Goal: Information Seeking & Learning: Learn about a topic

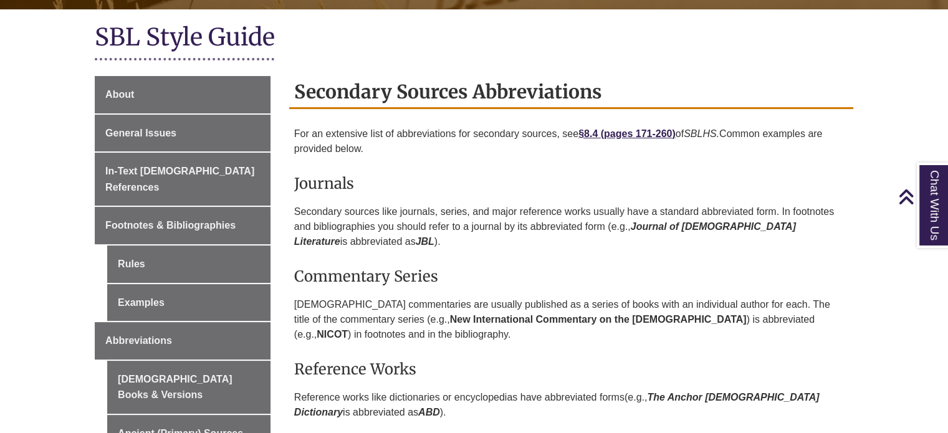
scroll to position [274, 0]
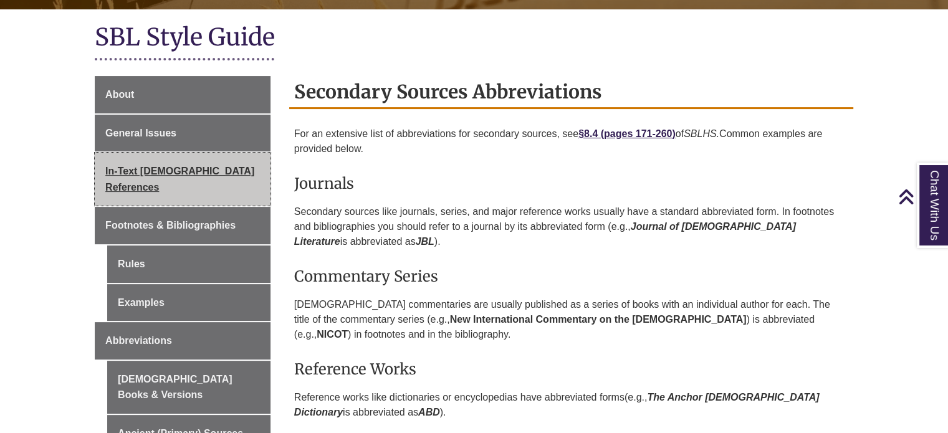
click at [172, 170] on span "In-Text [DEMOGRAPHIC_DATA] References" at bounding box center [179, 179] width 149 height 27
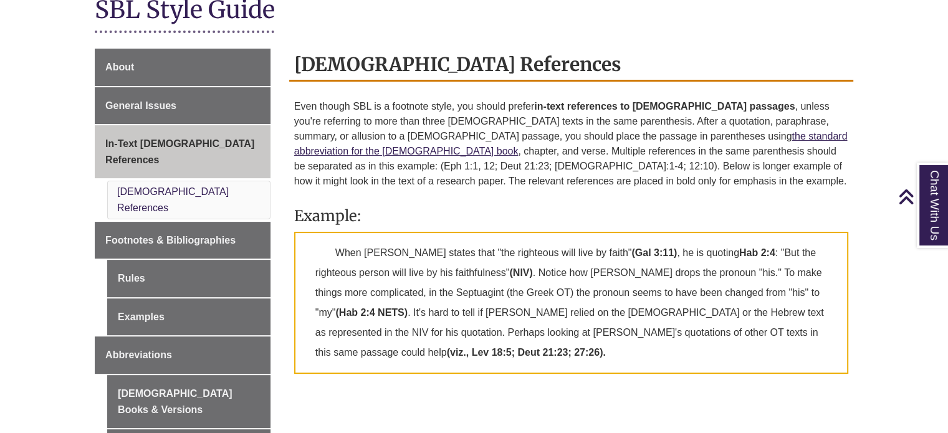
scroll to position [284, 0]
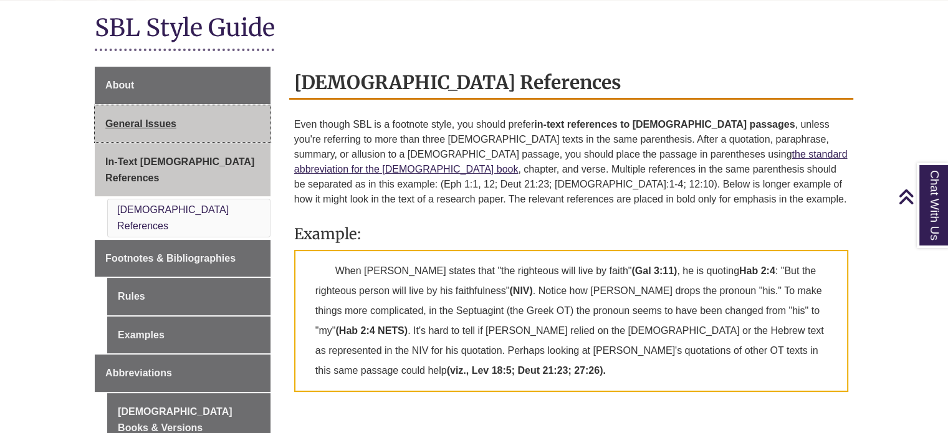
click at [125, 117] on link "General Issues" at bounding box center [183, 123] width 176 height 37
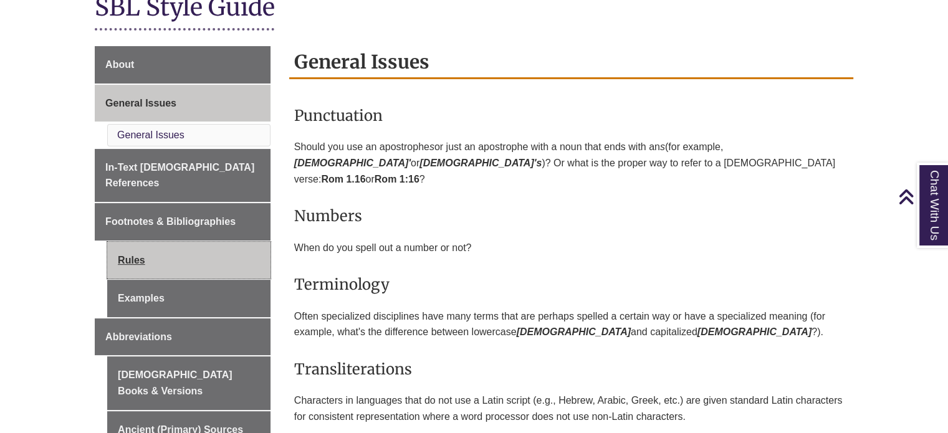
scroll to position [304, 0]
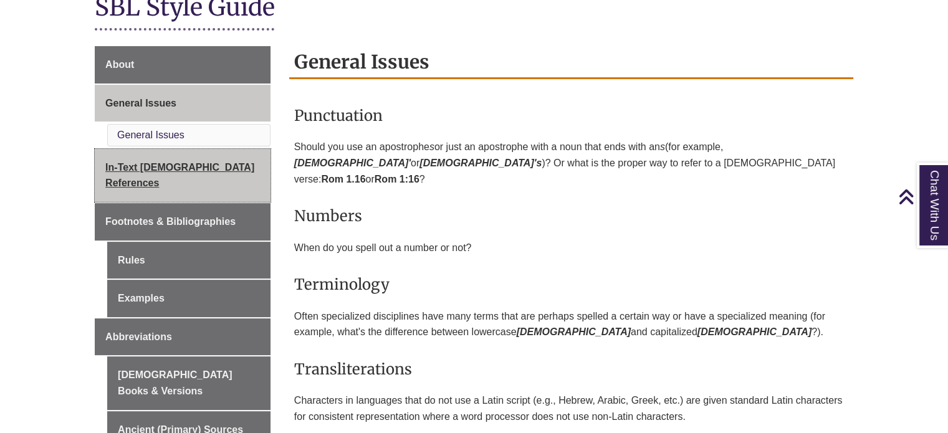
click at [155, 168] on span "In-Text [DEMOGRAPHIC_DATA] References" at bounding box center [179, 175] width 149 height 27
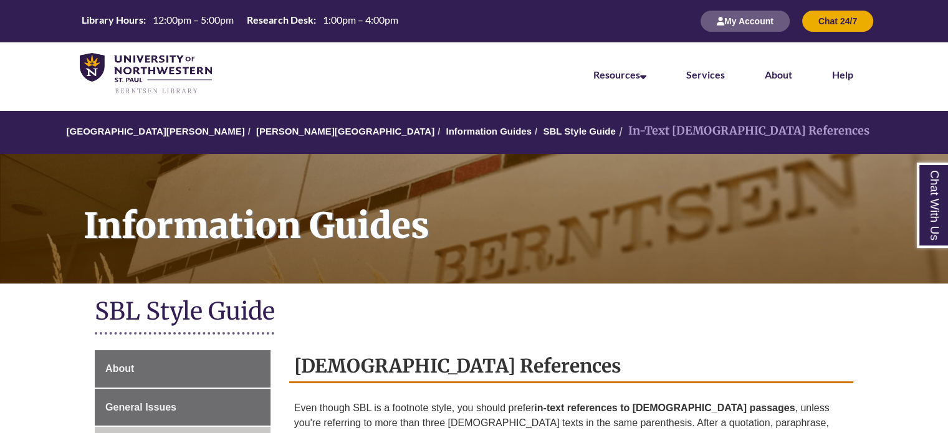
scroll to position [341, 0]
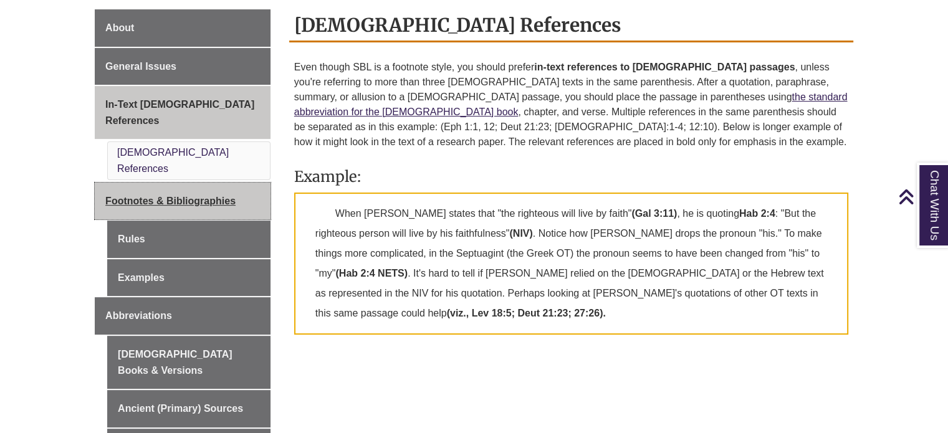
click at [179, 183] on link "Footnotes & Bibliographies" at bounding box center [183, 201] width 176 height 37
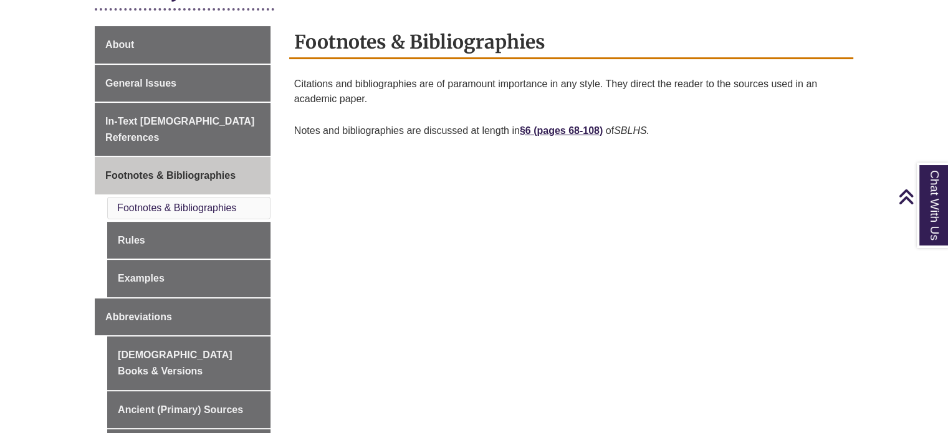
scroll to position [314, 0]
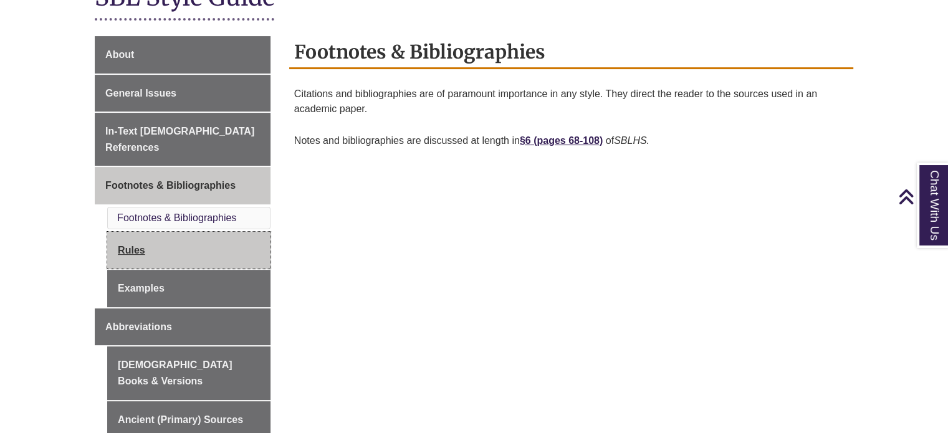
click at [125, 232] on link "Rules" at bounding box center [188, 250] width 163 height 37
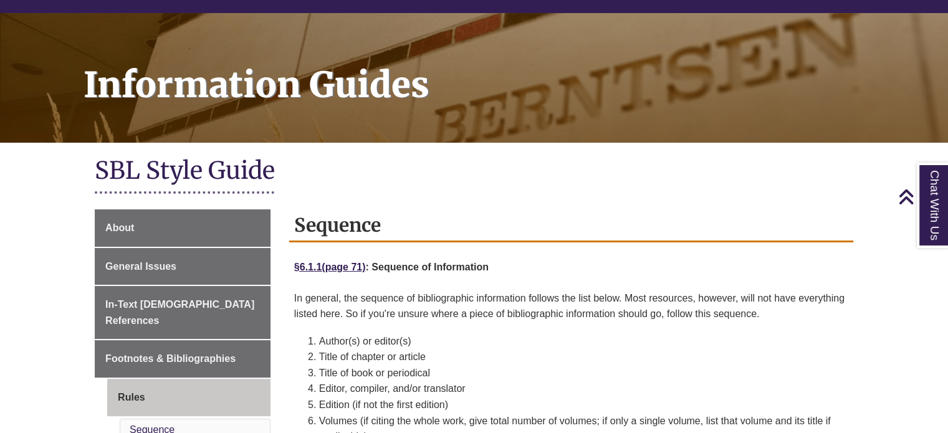
scroll to position [139, 0]
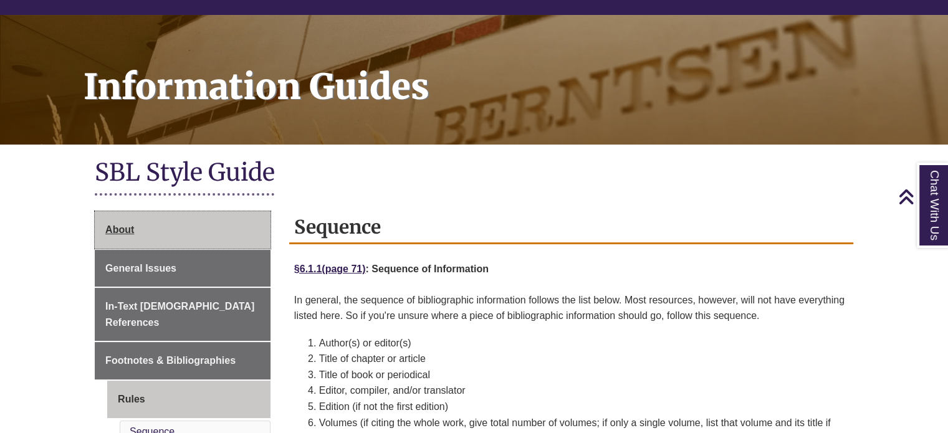
click at [118, 228] on span "About" at bounding box center [119, 229] width 29 height 11
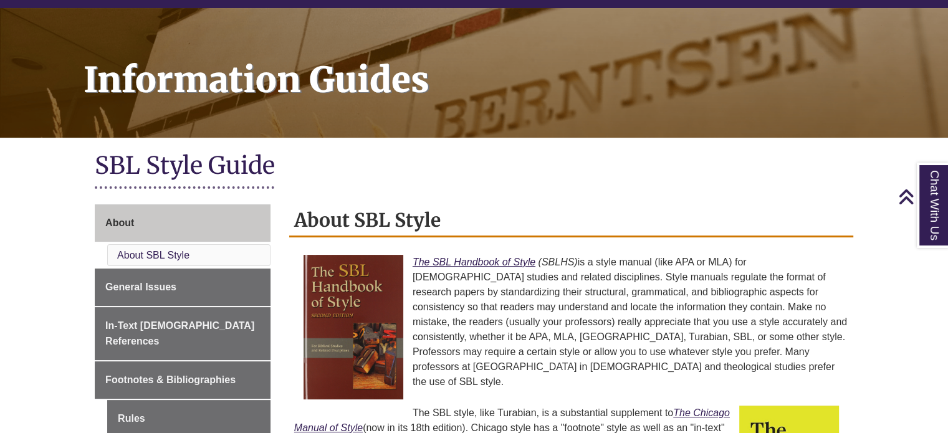
scroll to position [319, 0]
